Goal: Communication & Community: Answer question/provide support

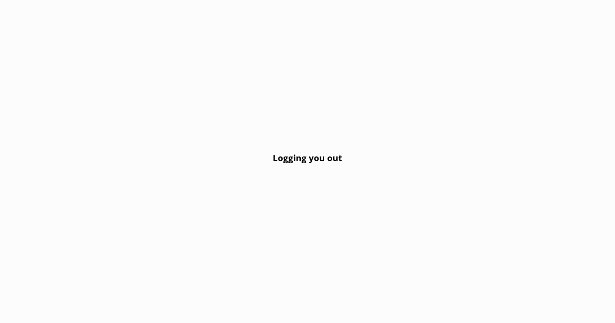
click at [283, 151] on div "Logging you out" at bounding box center [307, 161] width 615 height 323
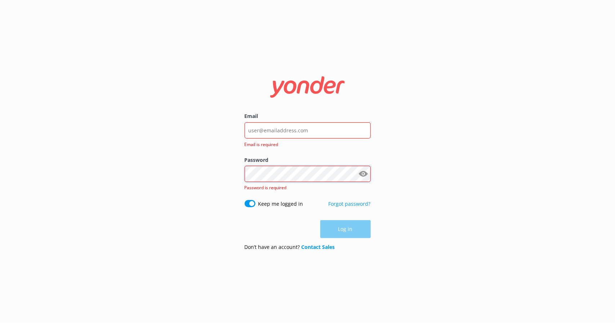
type input "info@scenictoursandadventures.com"
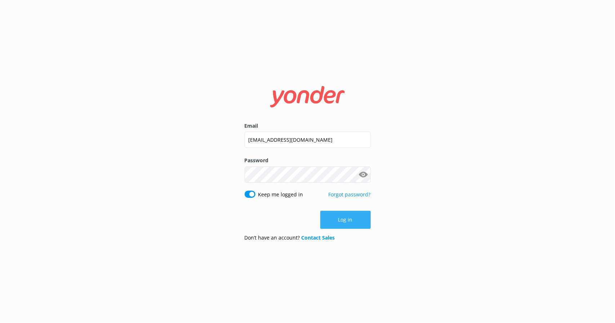
click at [358, 221] on button "Log in" at bounding box center [345, 220] width 50 height 18
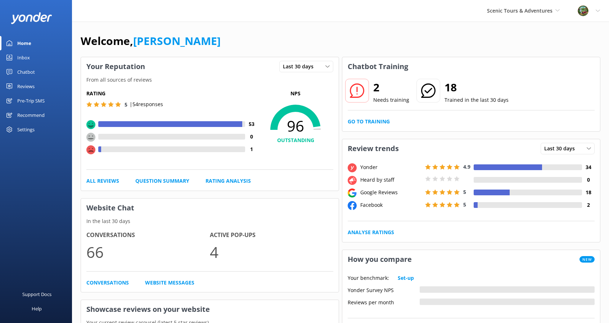
click at [353, 86] on use at bounding box center [357, 91] width 14 height 14
click at [384, 118] on link "Go to Training" at bounding box center [369, 122] width 42 height 8
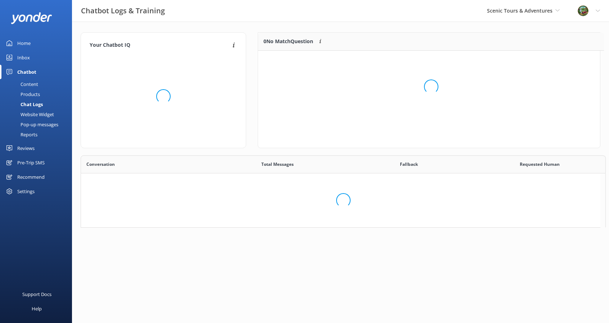
scroll to position [247, 514]
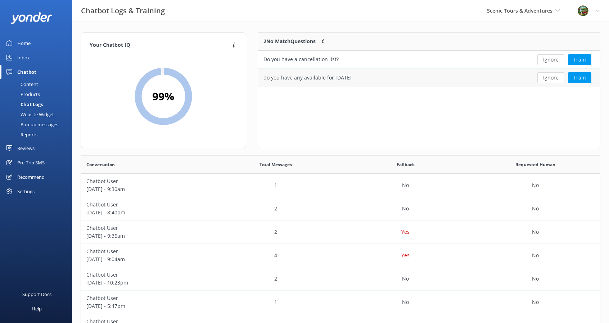
click at [372, 74] on div "do you have any available for October 11" at bounding box center [393, 78] width 270 height 18
click at [546, 77] on button "Ignore" at bounding box center [551, 77] width 27 height 11
click at [550, 58] on button "Ignore" at bounding box center [551, 59] width 27 height 11
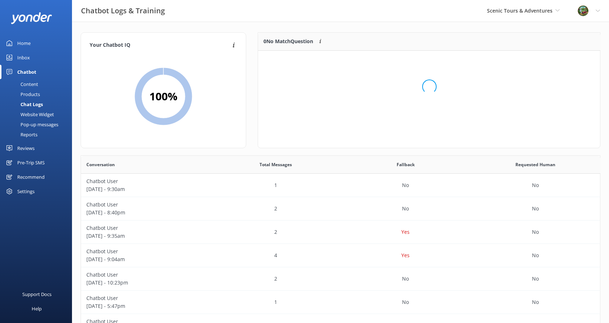
scroll to position [84, 337]
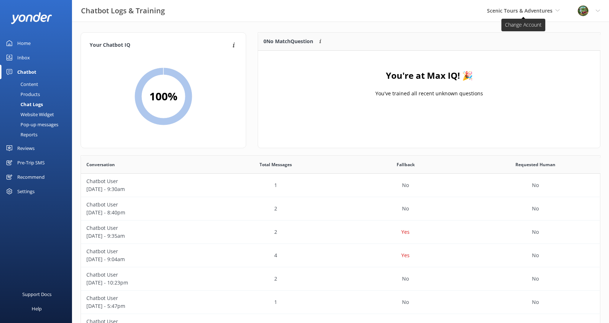
click at [516, 7] on span "Scenic Tours & Adventures Scenic Tours & Adventures Cherokee Cannabis Tours" at bounding box center [523, 11] width 73 height 8
click at [520, 46] on link "Cherokee Cannabis Tours" at bounding box center [533, 48] width 72 height 17
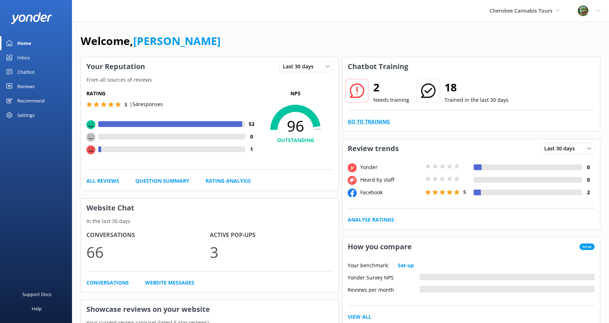
click at [378, 121] on link "Go to Training" at bounding box center [369, 122] width 42 height 8
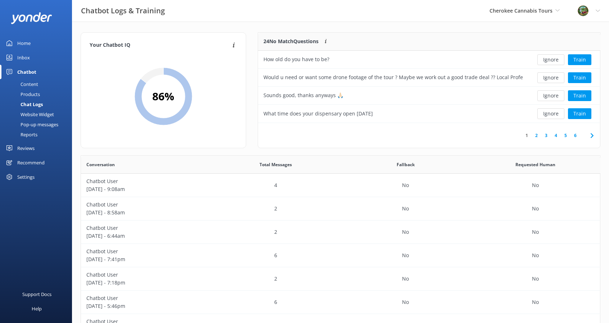
click at [30, 80] on div "Content" at bounding box center [21, 84] width 34 height 10
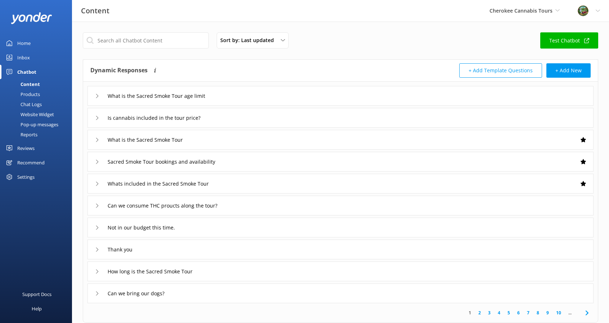
click at [23, 54] on div "Inbox" at bounding box center [23, 57] width 13 height 14
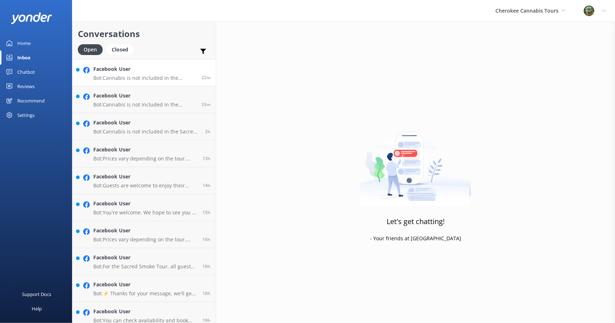
click at [163, 77] on p "Bot: Cannabis is not included in the Sacred Smoke Tour price. Guests can purcha…" at bounding box center [144, 78] width 103 height 6
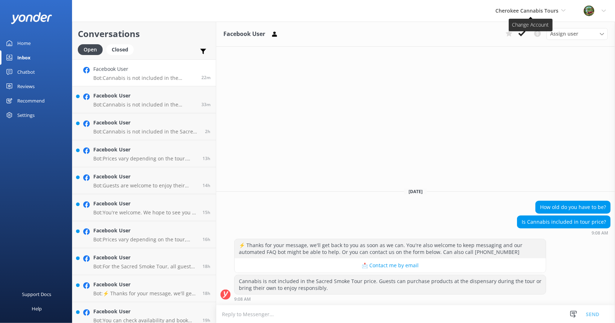
click at [534, 13] on span "Cherokee Cannabis Tours" at bounding box center [526, 10] width 63 height 7
click at [526, 35] on link "Scenic Tours & Adventures" at bounding box center [539, 30] width 72 height 17
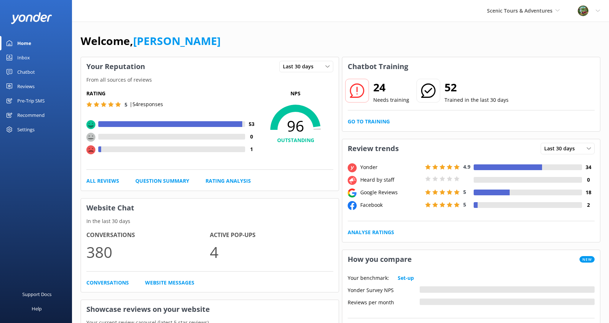
click at [23, 60] on div "Inbox" at bounding box center [23, 57] width 13 height 14
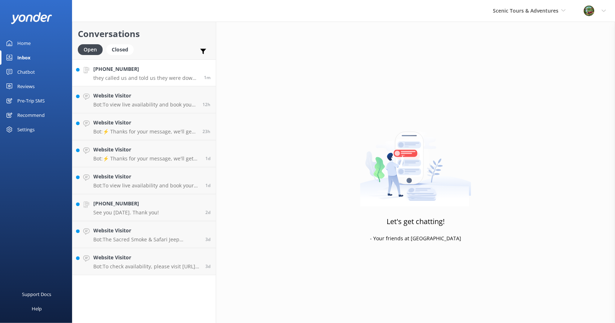
click at [135, 76] on p "they called us and told us they were down a UTV and we had to cancel" at bounding box center [145, 78] width 105 height 6
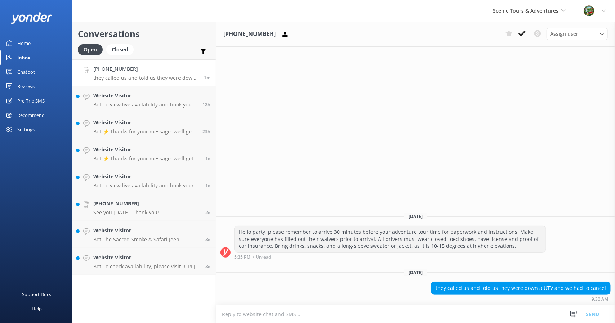
click at [338, 312] on textarea at bounding box center [415, 315] width 399 height 18
click at [322, 312] on textarea at bounding box center [415, 315] width 399 height 18
click at [136, 208] on h4 "+15126266630" at bounding box center [126, 204] width 66 height 8
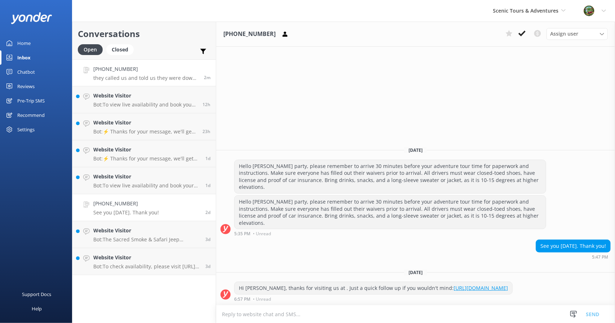
click at [149, 78] on p "they called us and told us they were down a UTV and we had to cancel" at bounding box center [145, 78] width 105 height 6
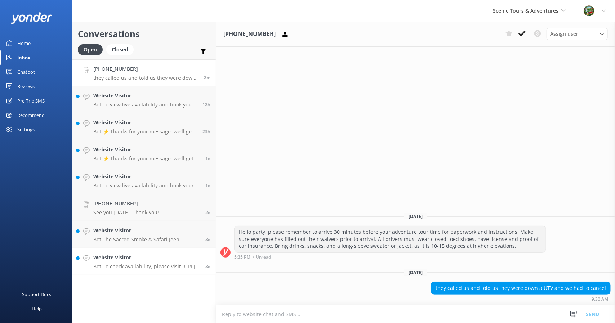
click at [175, 263] on div "Website Visitor Bot: To check availability, please visit https://fareharbor.com…" at bounding box center [146, 262] width 107 height 16
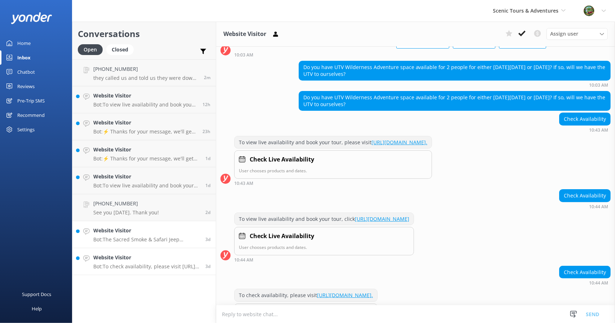
click at [179, 237] on p "Bot: The Sacred Smoke & Safari Jeep Adventure Tour costs $139.99 per passenger …" at bounding box center [146, 240] width 107 height 6
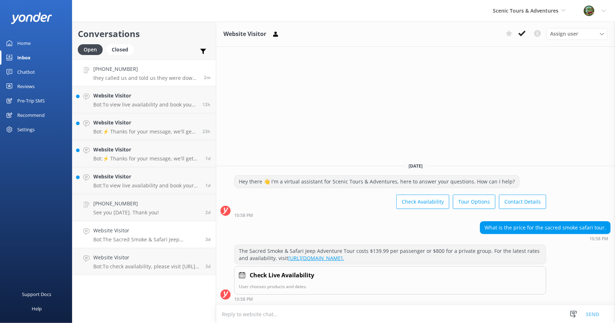
click at [170, 74] on div "+16158292421 they called us and told us they were down a UTV and we had to canc…" at bounding box center [145, 72] width 105 height 15
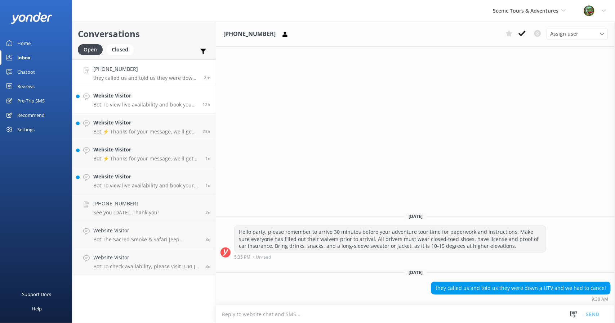
click at [118, 107] on p "Bot: To view live availability and book your tour, please visit https://farehar…" at bounding box center [145, 105] width 104 height 6
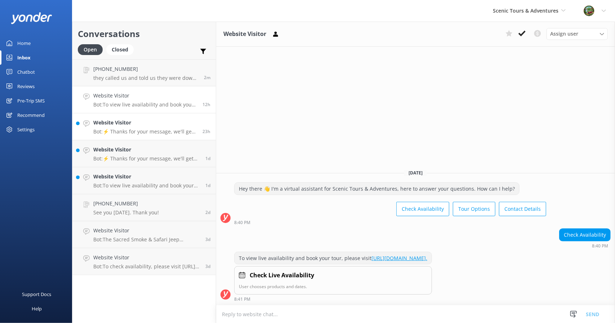
click at [135, 128] on div "Website Visitor Bot: ⚡ Thanks for your message, we'll get back to you as soon a…" at bounding box center [145, 127] width 104 height 16
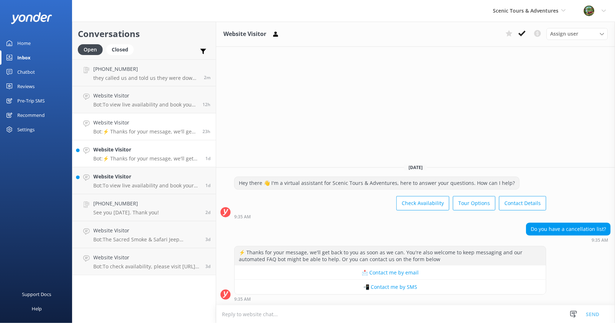
click at [146, 154] on div "Website Visitor Bot: ⚡ Thanks for your message, we'll get back to you as soon a…" at bounding box center [146, 154] width 107 height 16
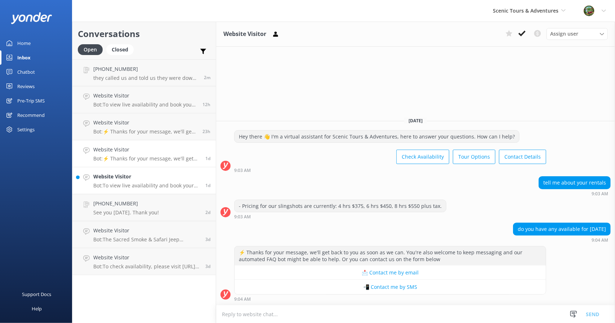
click at [146, 179] on h4 "Website Visitor" at bounding box center [146, 177] width 107 height 8
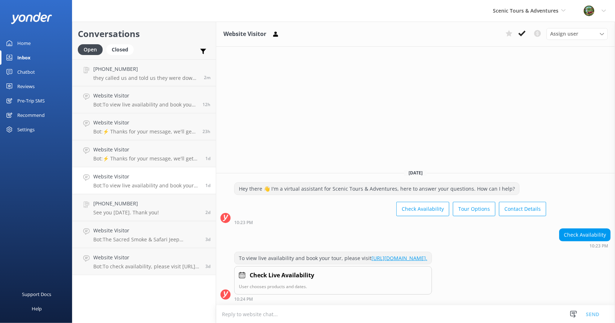
click at [22, 41] on div "Home" at bounding box center [23, 43] width 13 height 14
